Goal: Task Accomplishment & Management: Use online tool/utility

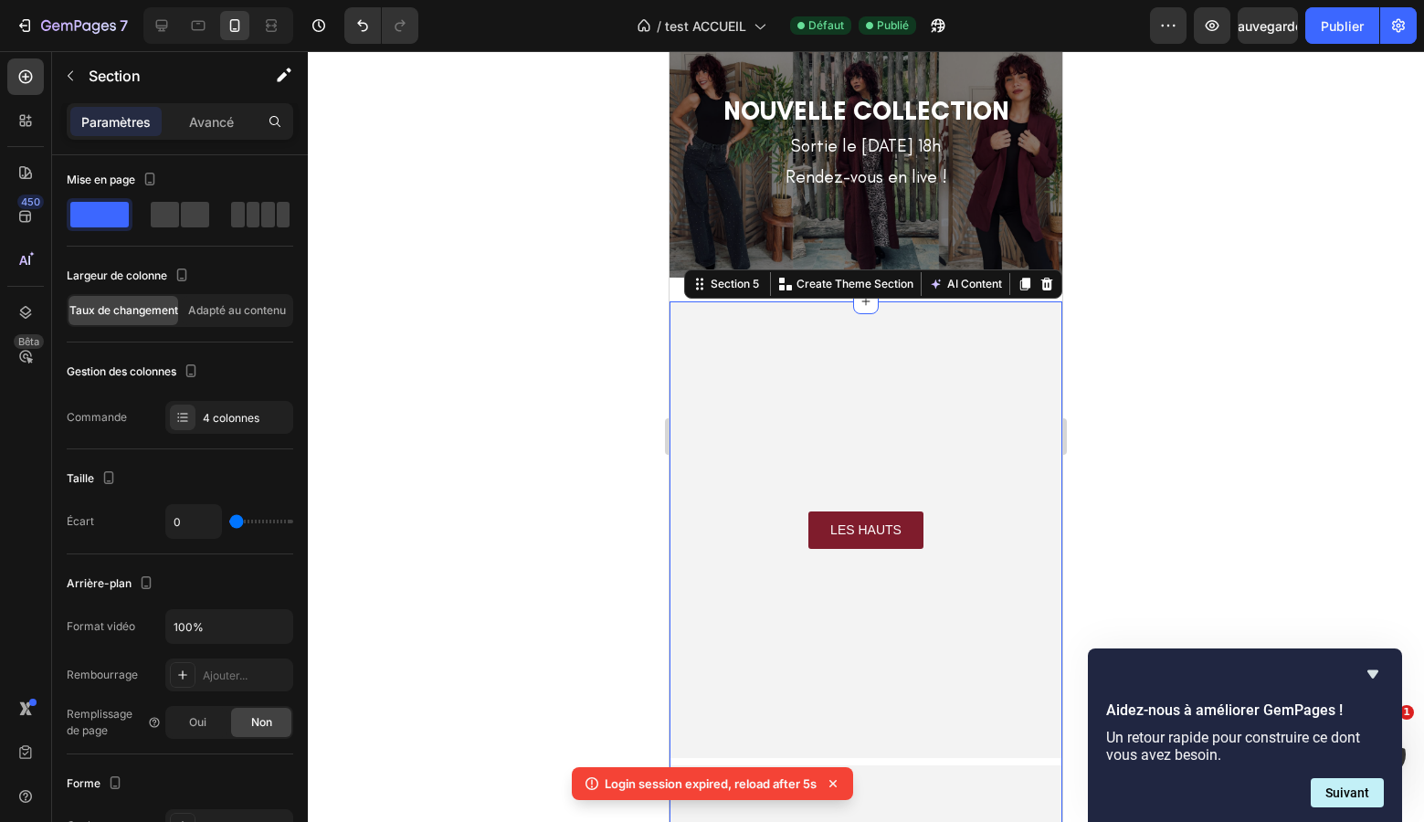
scroll to position [134, 0]
click at [86, 29] on icon "button" at bounding box center [86, 26] width 8 height 8
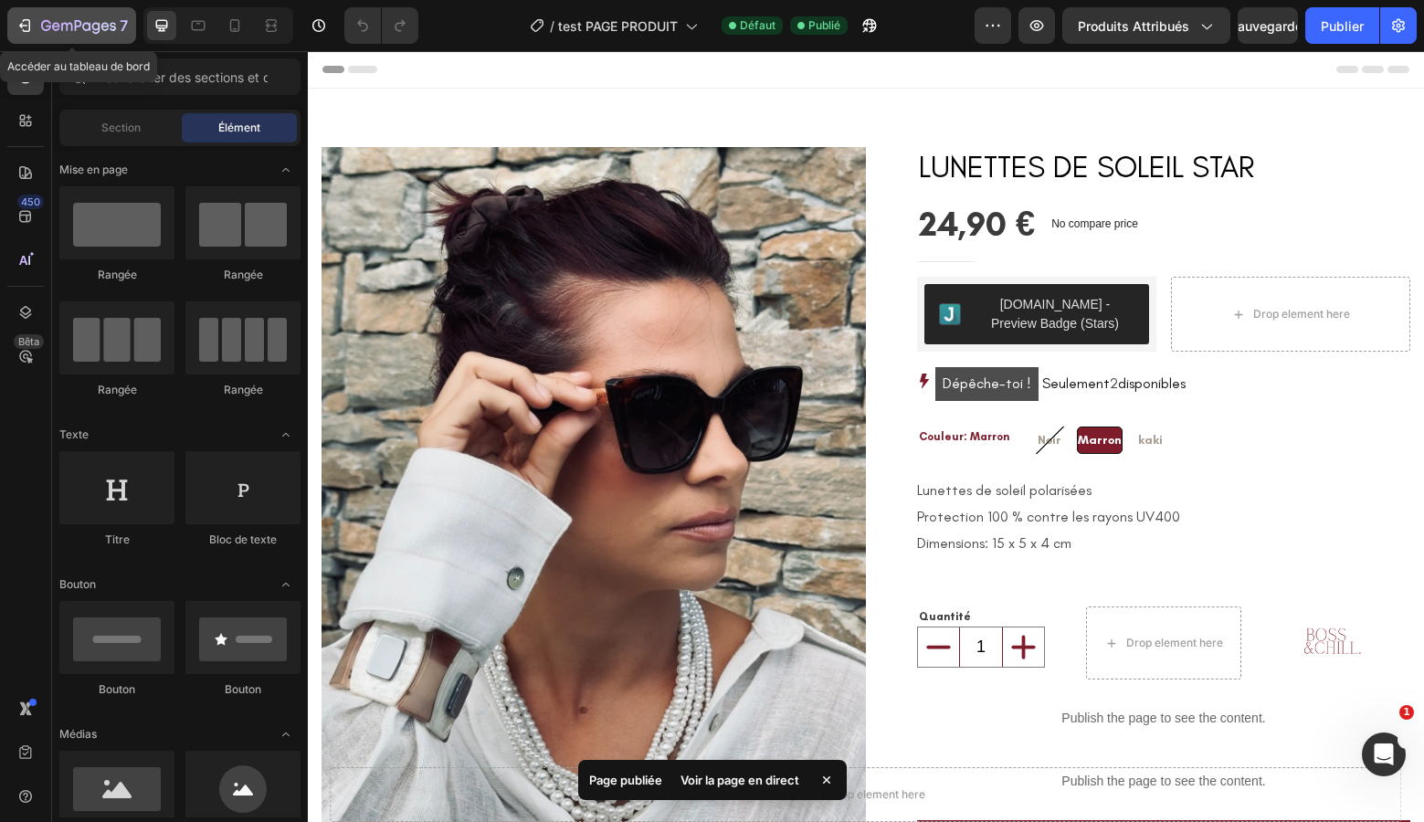
click at [82, 27] on icon "button" at bounding box center [86, 26] width 8 height 8
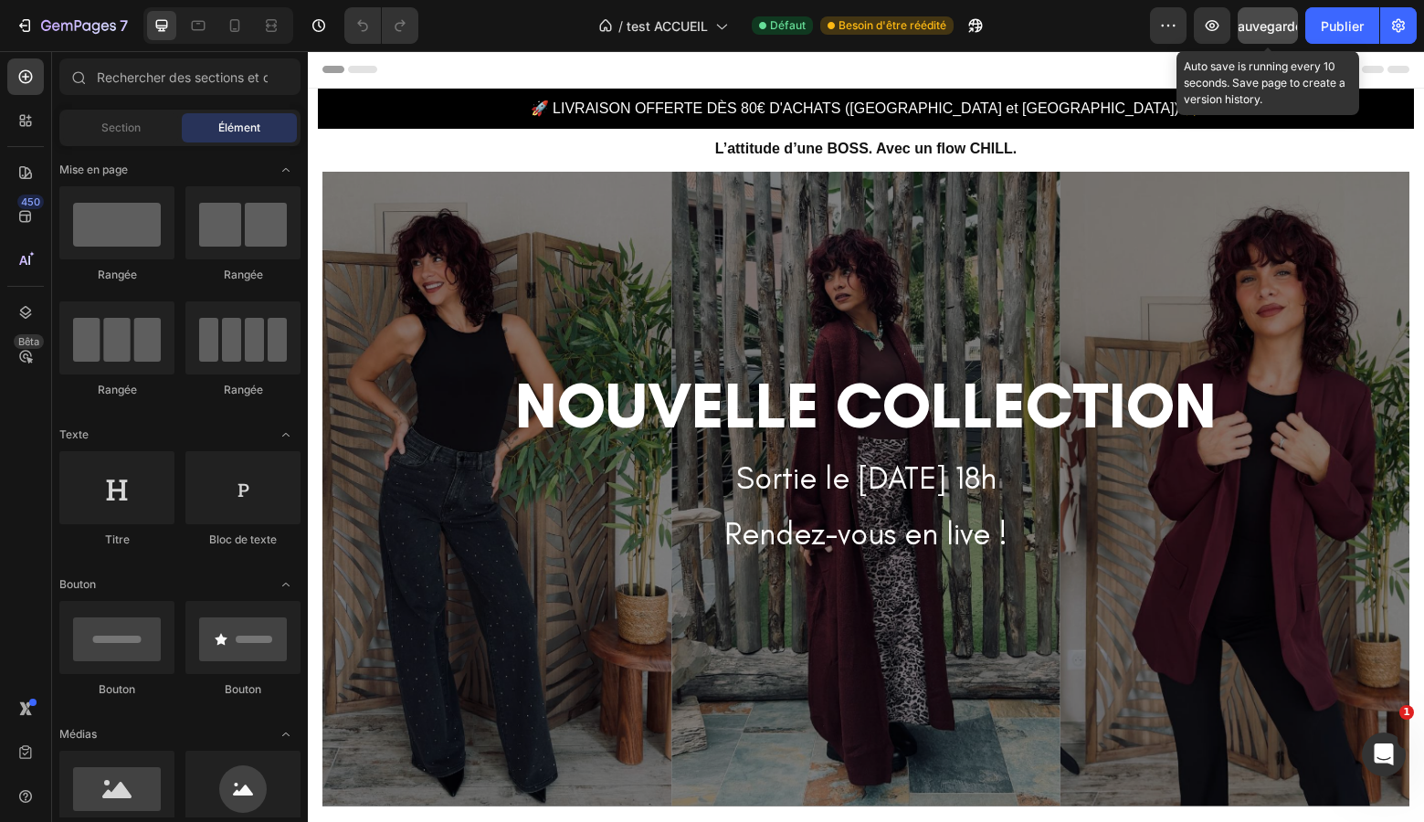
click at [1279, 30] on font "Sauvegarder" at bounding box center [1268, 26] width 78 height 16
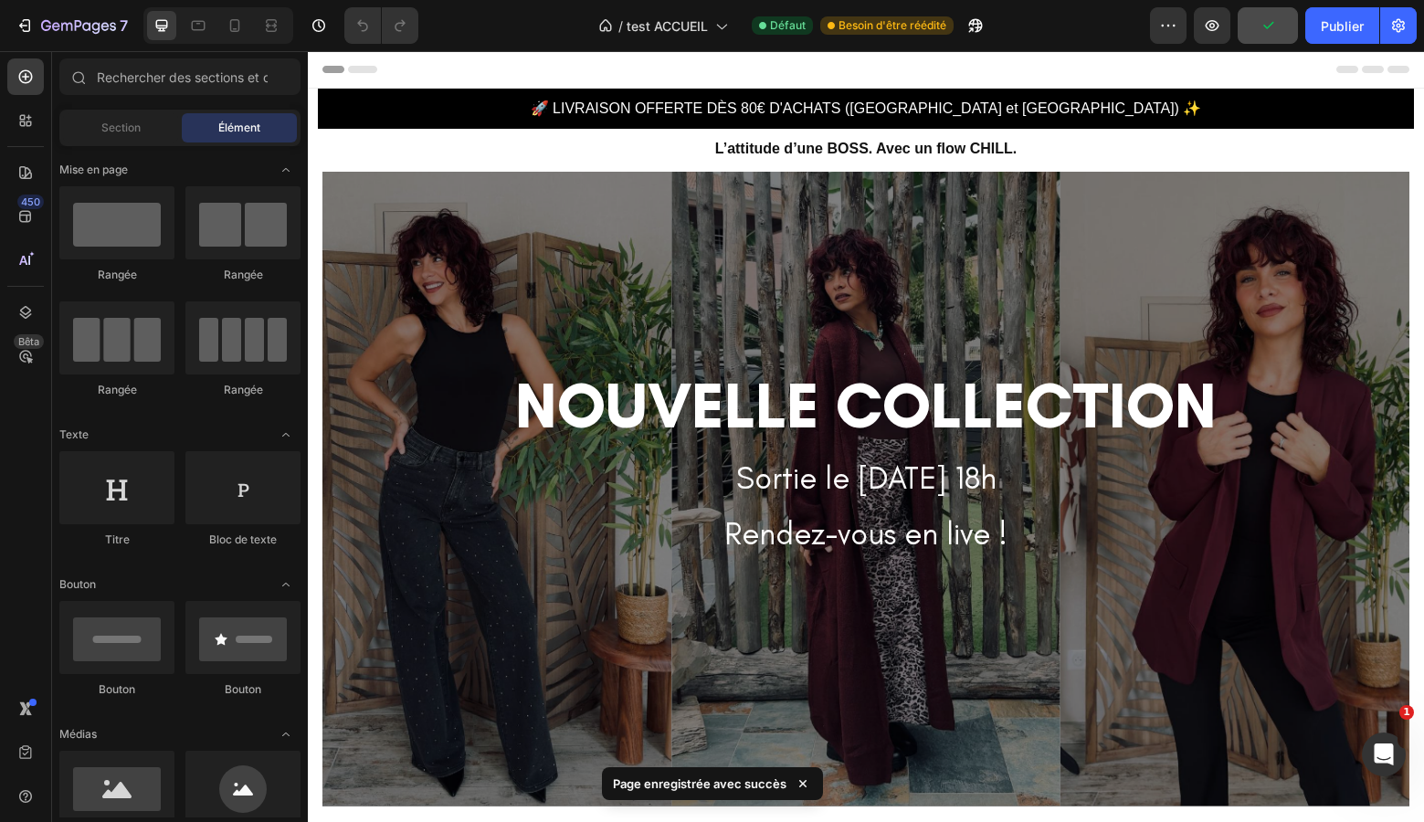
drag, startPoint x: 1327, startPoint y: 26, endPoint x: 1275, endPoint y: 41, distance: 54.1
click at [1327, 26] on font "Publier" at bounding box center [1342, 26] width 43 height 16
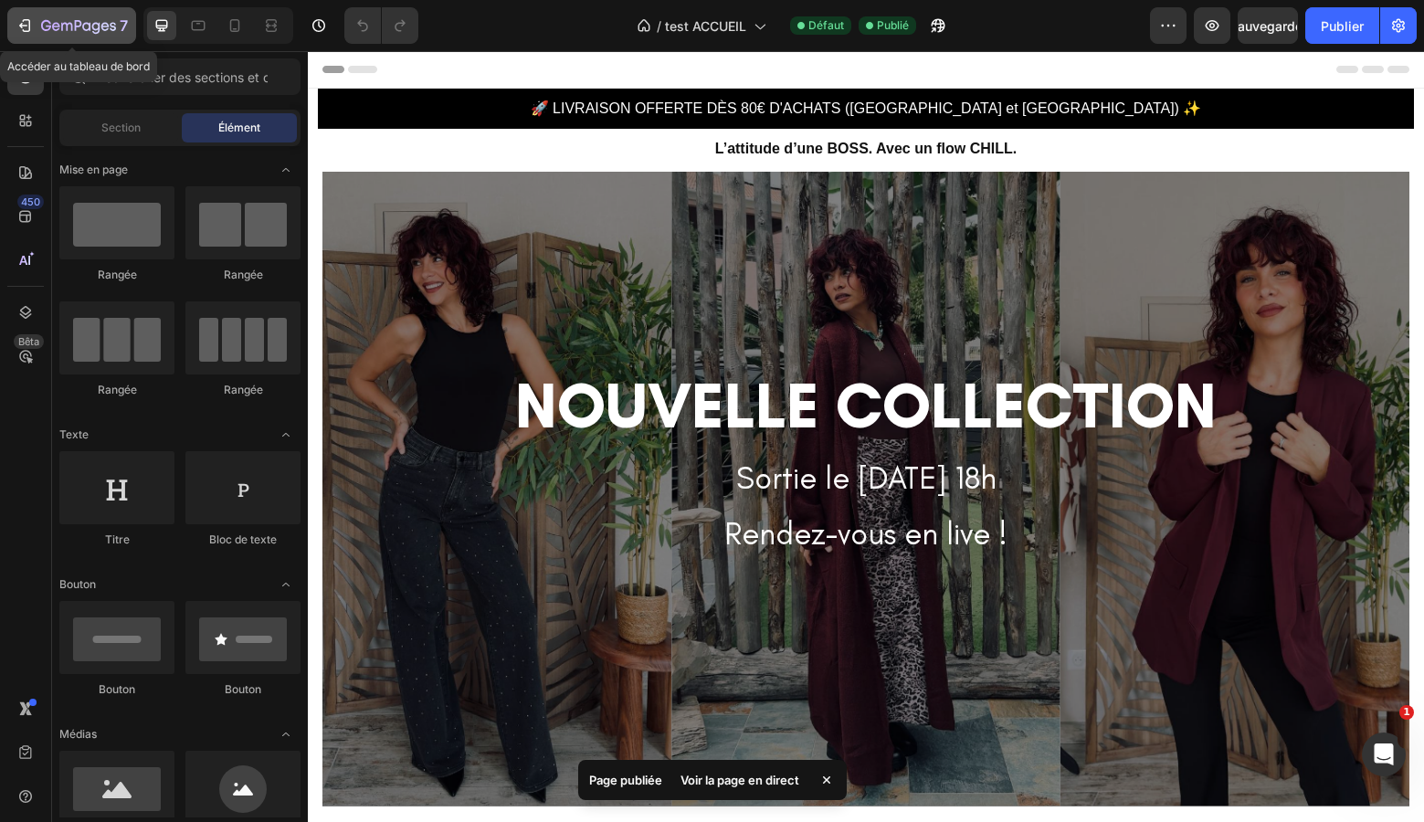
click at [95, 35] on div "7" at bounding box center [84, 26] width 87 height 22
